Goal: Find contact information: Obtain details needed to contact an individual or organization

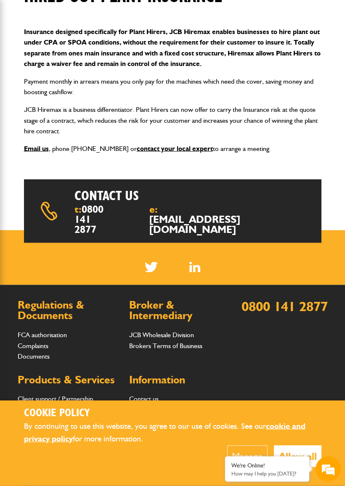
scroll to position [167, 0]
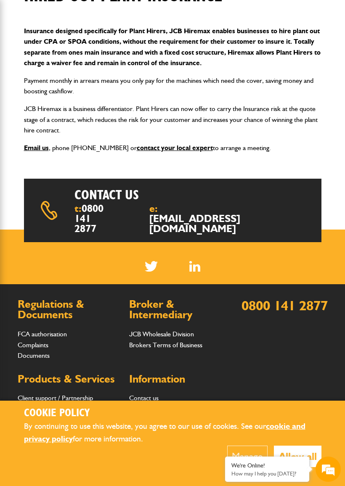
click at [190, 221] on link "[EMAIL_ADDRESS][DOMAIN_NAME]" at bounding box center [194, 223] width 91 height 22
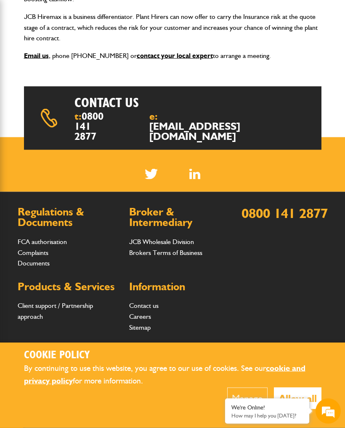
scroll to position [272, 0]
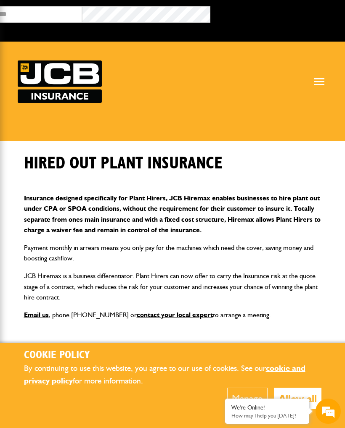
click at [250, 410] on div "We're Online!" at bounding box center [266, 407] width 71 height 7
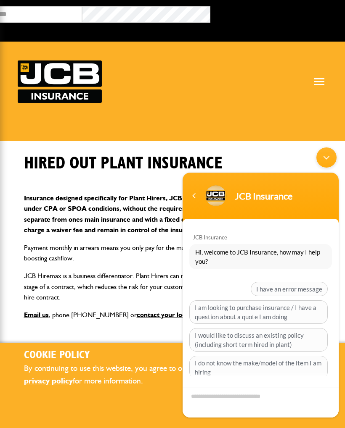
scroll to position [56, 0]
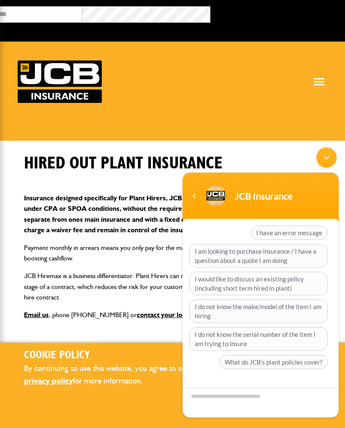
click at [276, 150] on body "JCB Insurance JCB Insurance Hi, welcome to JCB Insurance, how may I help you? I…" at bounding box center [260, 282] width 164 height 279
click at [190, 195] on div "Navigation go back" at bounding box center [193, 196] width 13 height 13
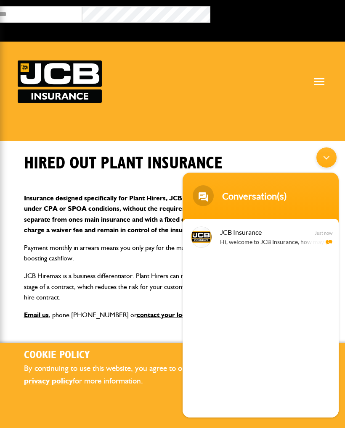
scroll to position [0, 0]
click at [205, 268] on div "JCB Insurance Hi, welcome to JCB Insurance, how may I help you? Just now" at bounding box center [260, 318] width 156 height 199
click at [214, 266] on div "JCB Insurance Hi, welcome to JCB Insurance, how may I help you? Just now" at bounding box center [260, 318] width 156 height 199
click at [319, 266] on div "JCB Insurance Hi, welcome to JCB Insurance, how may I help you? Just now" at bounding box center [260, 318] width 156 height 199
click at [224, 268] on div "JCB Insurance Hi, welcome to JCB Insurance, how may I help you? Just now" at bounding box center [260, 318] width 156 height 199
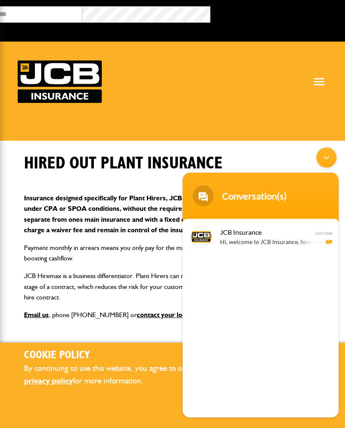
click at [224, 268] on div "JCB Insurance Hi, welcome to JCB Insurance, how may I help you? Just now" at bounding box center [260, 318] width 156 height 199
click at [242, 293] on div "JCB Insurance Hi, welcome to JCB Insurance, how may I help you? Just now" at bounding box center [260, 318] width 156 height 199
click at [271, 278] on div "JCB Insurance Hi, welcome to JCB Insurance, how may I help you? Just now" at bounding box center [260, 318] width 156 height 199
click at [296, 272] on div "JCB Insurance Hi, welcome to JCB Insurance, how may I help you? Just now" at bounding box center [260, 318] width 156 height 199
click at [326, 258] on div "JCB Insurance Hi, welcome to JCB Insurance, how may I help you? Just now" at bounding box center [260, 318] width 156 height 199
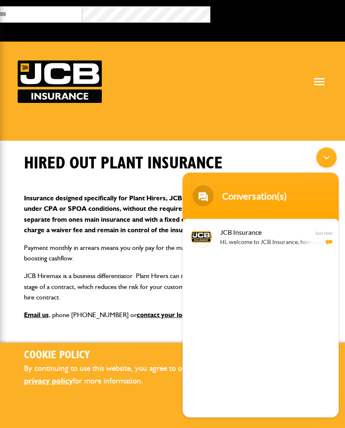
click at [326, 155] on div "Minimize live chat window" at bounding box center [326, 158] width 20 height 20
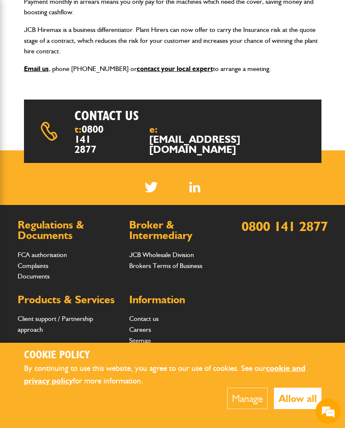
scroll to position [272, 0]
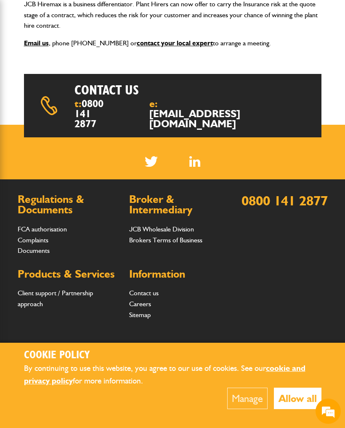
click at [206, 112] on link "[EMAIL_ADDRESS][DOMAIN_NAME]" at bounding box center [194, 119] width 91 height 22
click at [126, 86] on h2 "Contact us" at bounding box center [134, 90] width 120 height 16
click at [129, 121] on div "t: 0800 141 2877 e: insurance@jcb.com" at bounding box center [134, 114] width 120 height 30
click at [297, 103] on div "Contact us t: 0800 141 2877 e: insurance@jcb.com" at bounding box center [172, 105] width 297 height 63
click at [147, 289] on link "Contact us" at bounding box center [143, 293] width 29 height 8
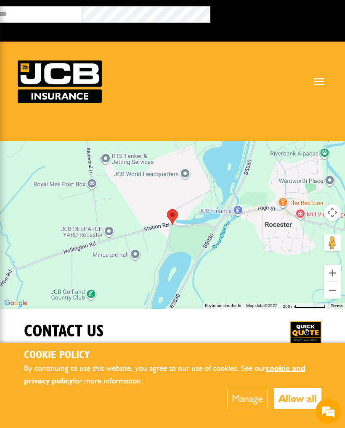
scroll to position [56, 0]
click at [309, 330] on img at bounding box center [306, 338] width 32 height 32
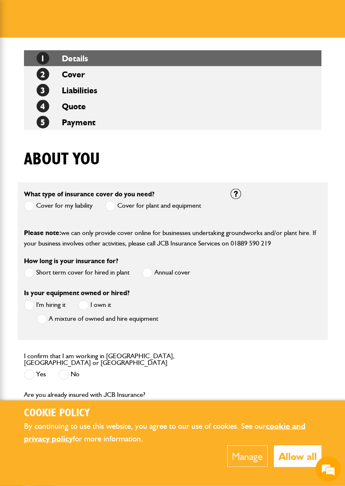
scroll to position [94, 0]
